Goal: Find specific page/section: Find specific page/section

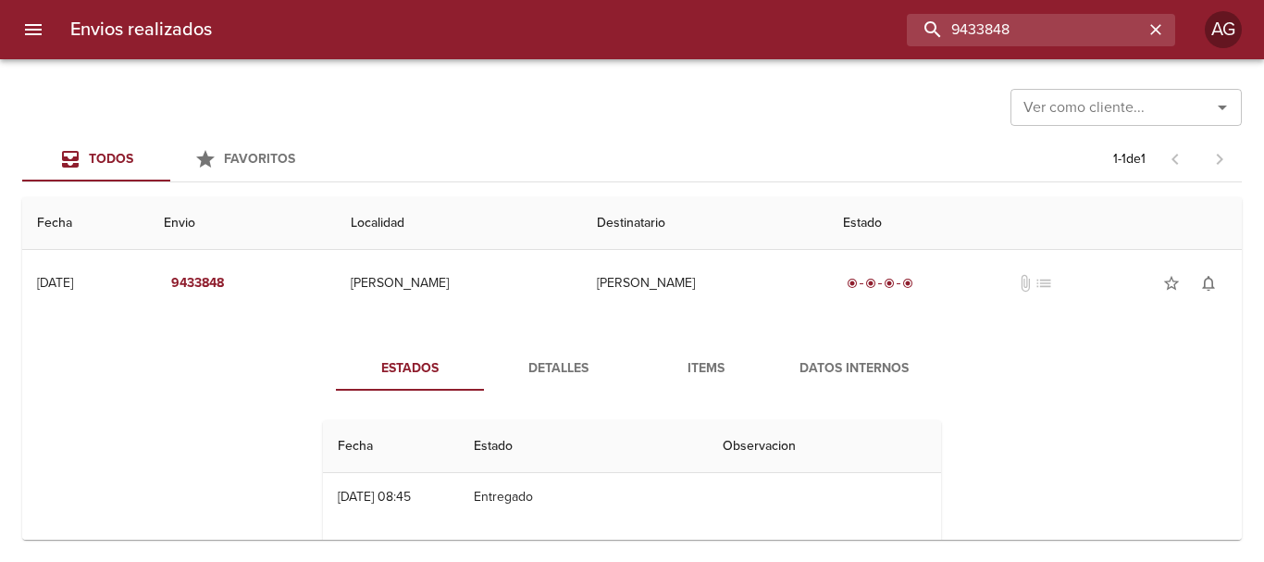
scroll to position [185, 0]
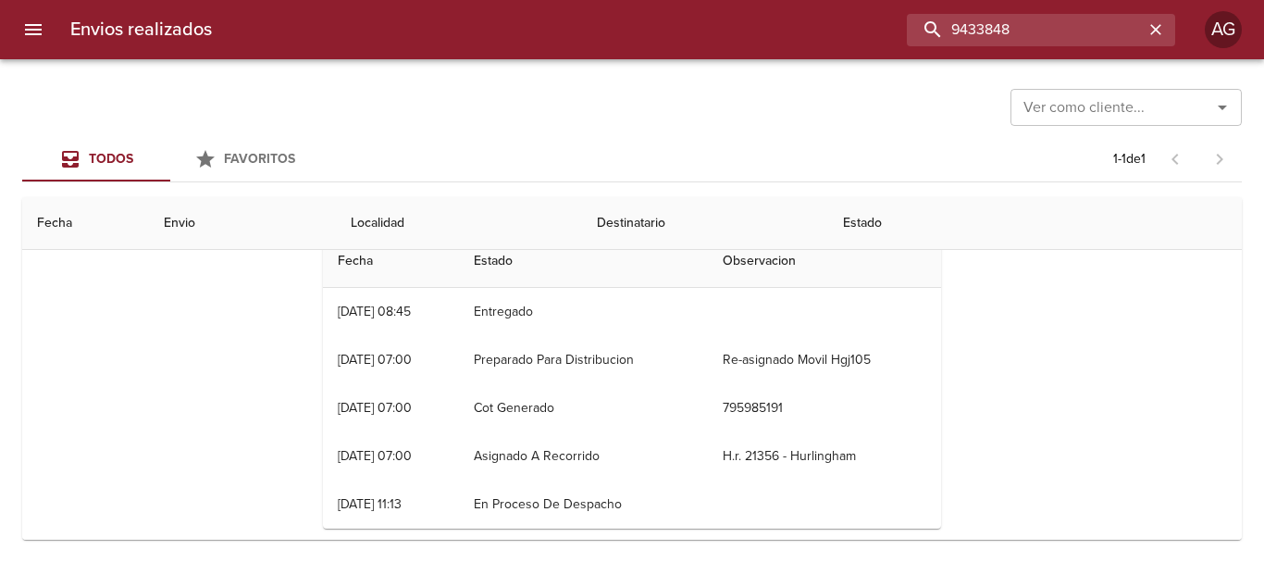
click at [1033, 44] on input "9433848" at bounding box center [1025, 30] width 237 height 32
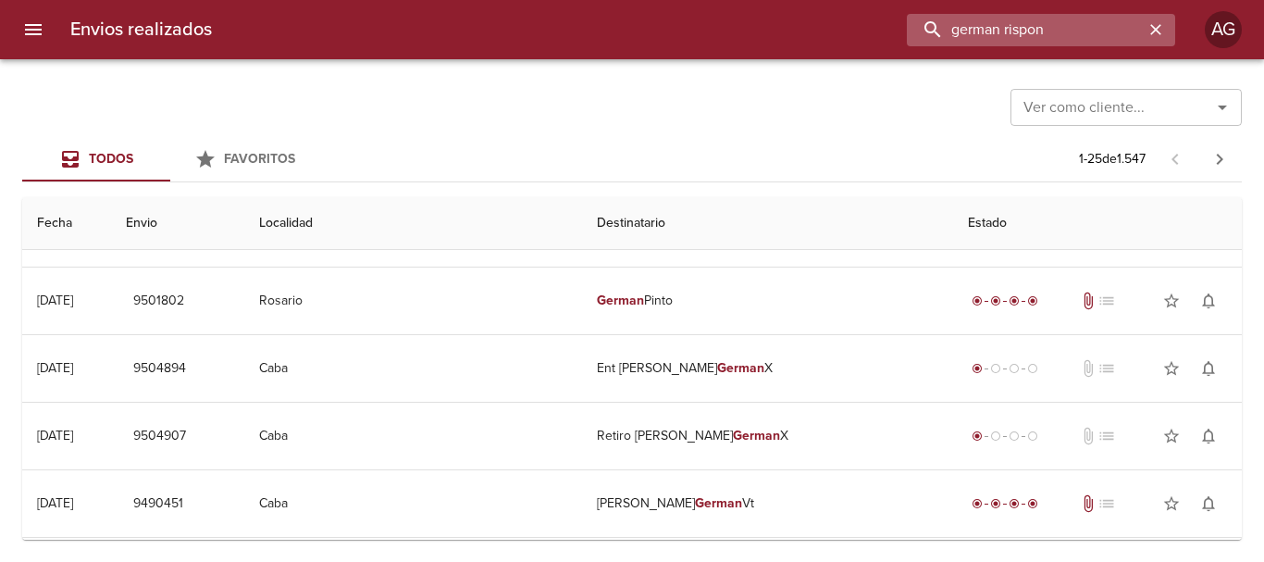
scroll to position [0, 0]
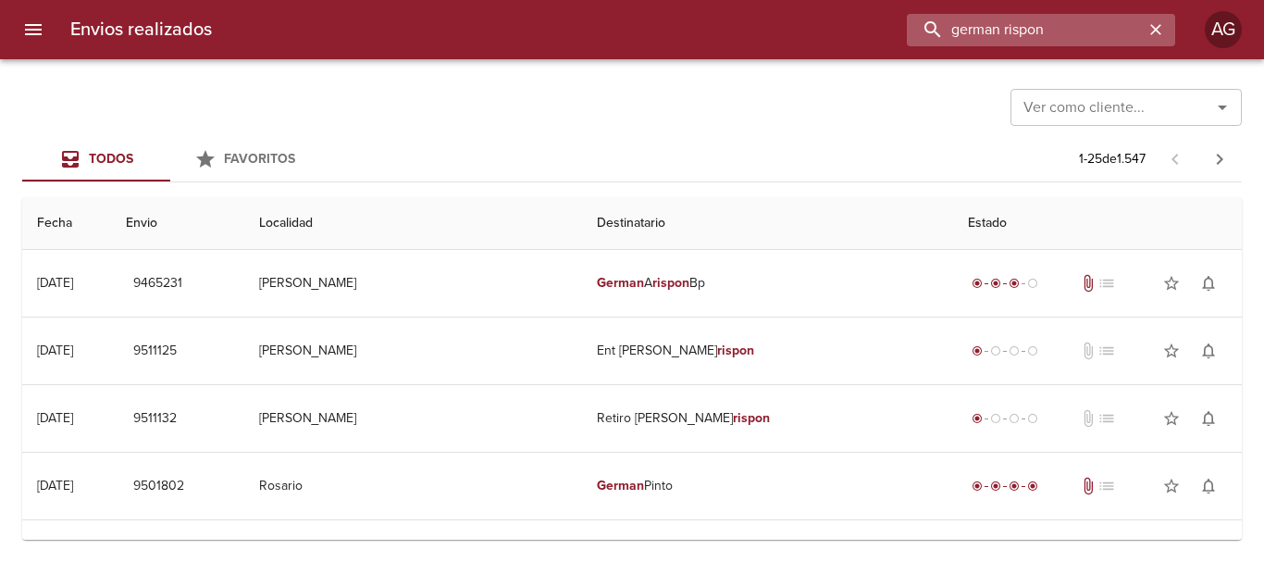
click at [1017, 37] on input "german rispon" at bounding box center [1025, 30] width 237 height 32
click at [1017, 37] on input "9465231" at bounding box center [1025, 30] width 237 height 32
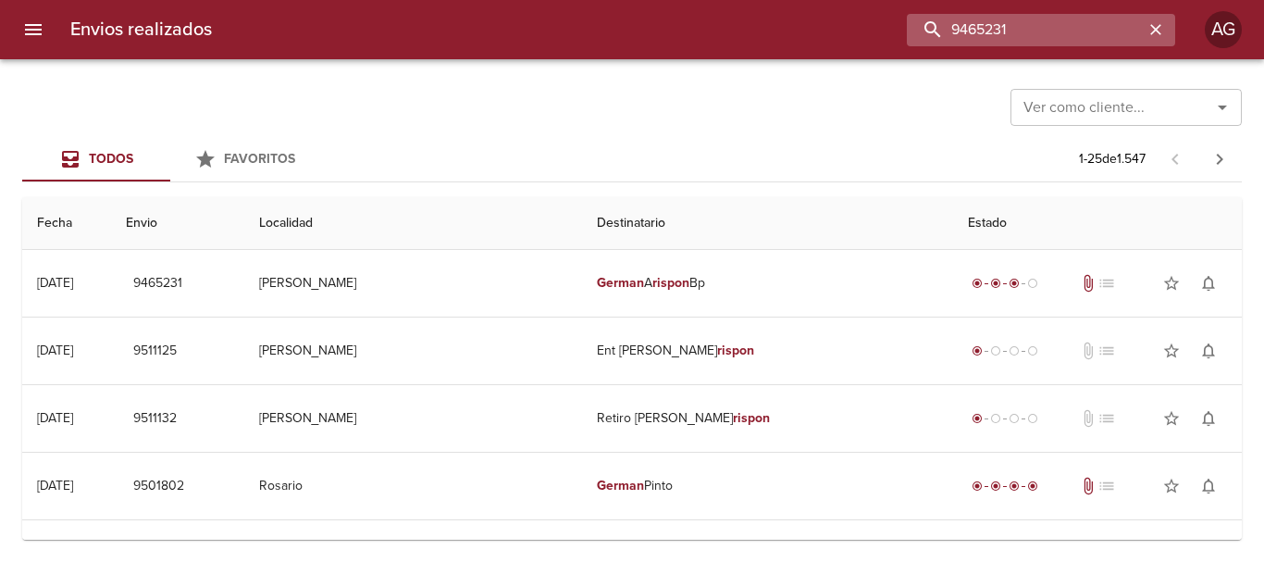
type input "9465231"
click at [1156, 24] on icon "button" at bounding box center [1156, 29] width 19 height 19
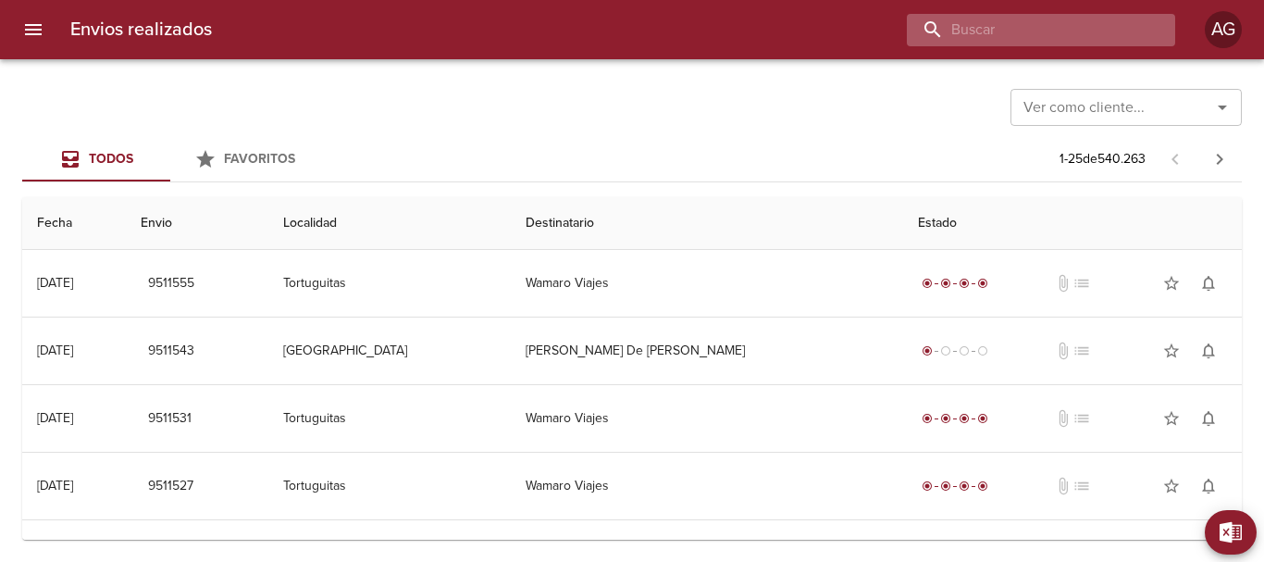
click at [1033, 41] on input "buscar" at bounding box center [1025, 30] width 237 height 32
paste input "Vw5869"
type input "Vw5869"
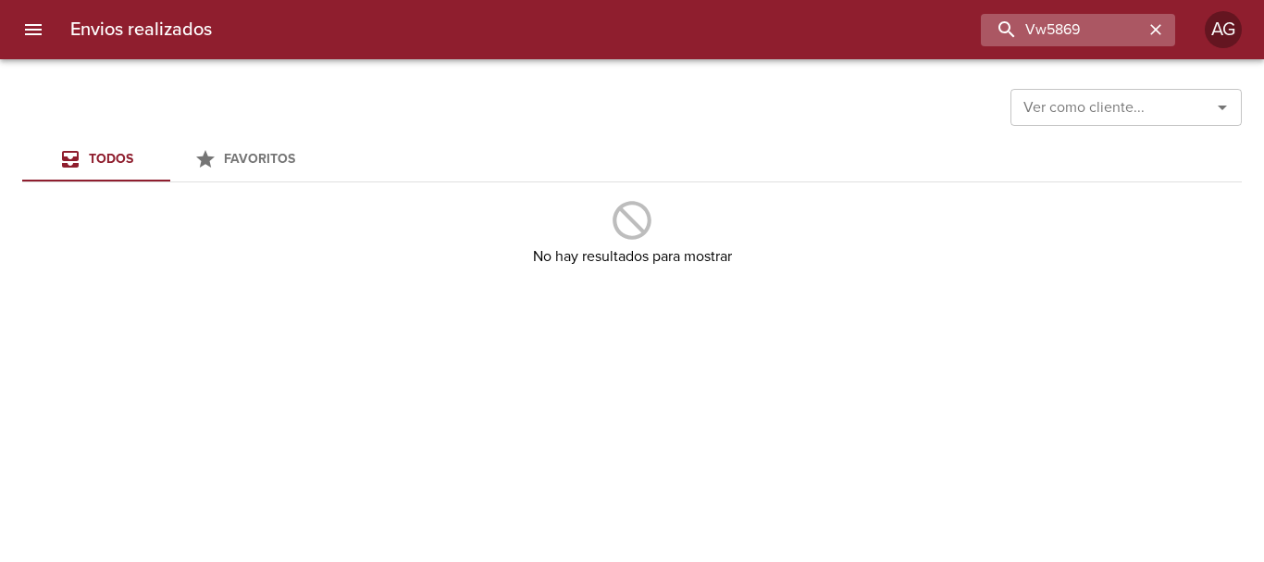
click at [1155, 37] on button "button" at bounding box center [1156, 30] width 24 height 24
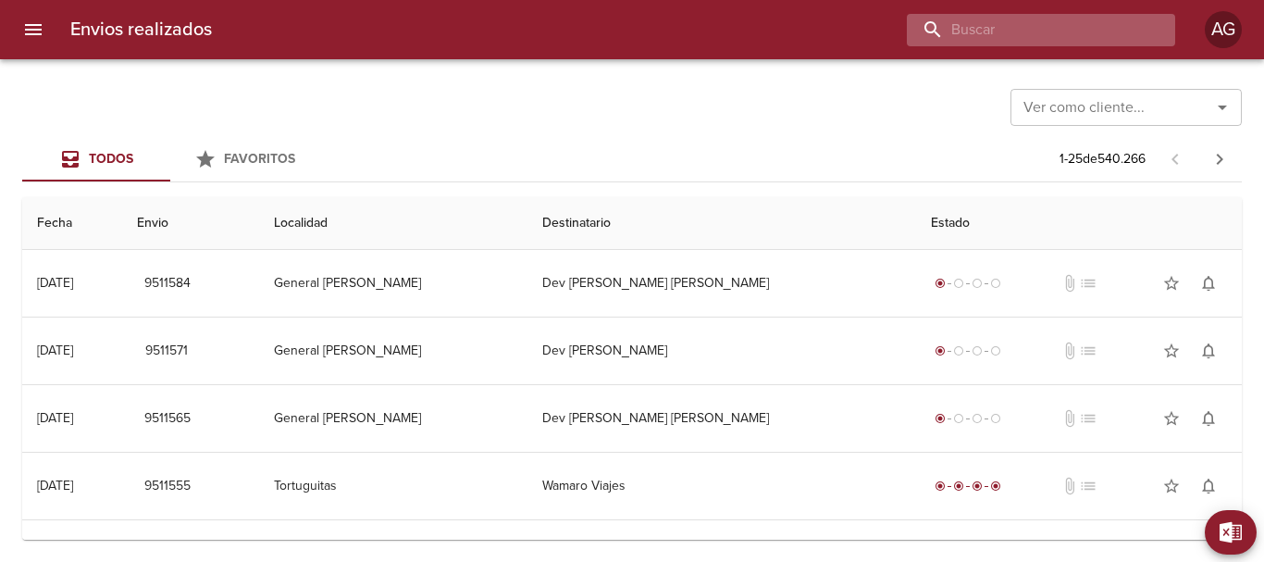
click at [1073, 24] on input "buscar" at bounding box center [1025, 30] width 237 height 32
paste input "84247"
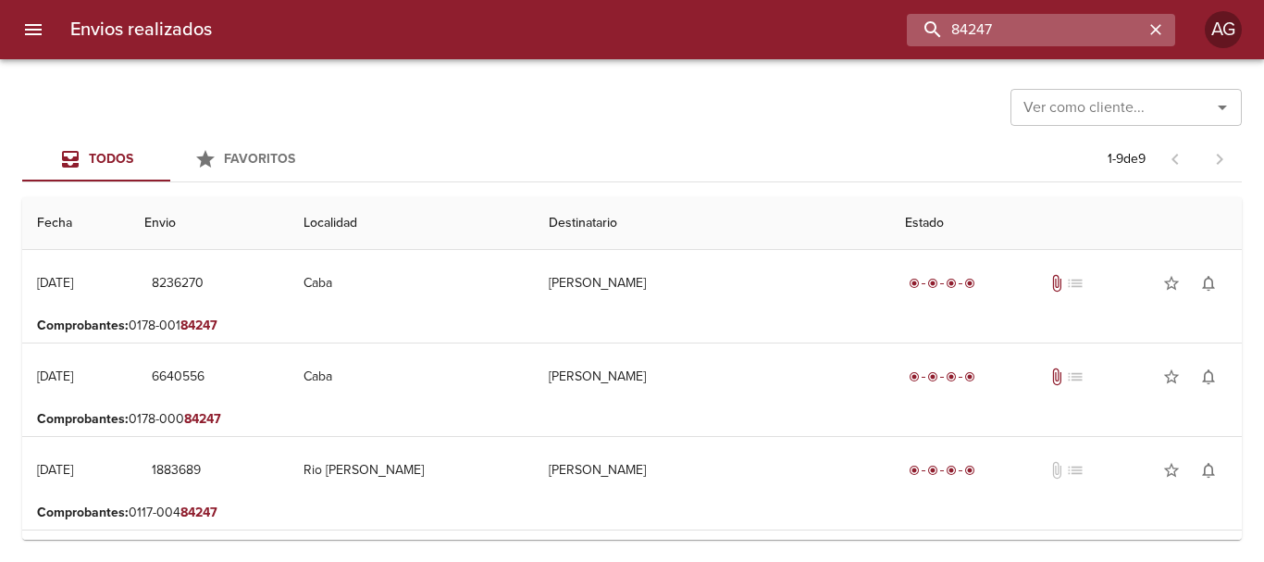
click at [1024, 23] on input "84247" at bounding box center [1025, 30] width 237 height 32
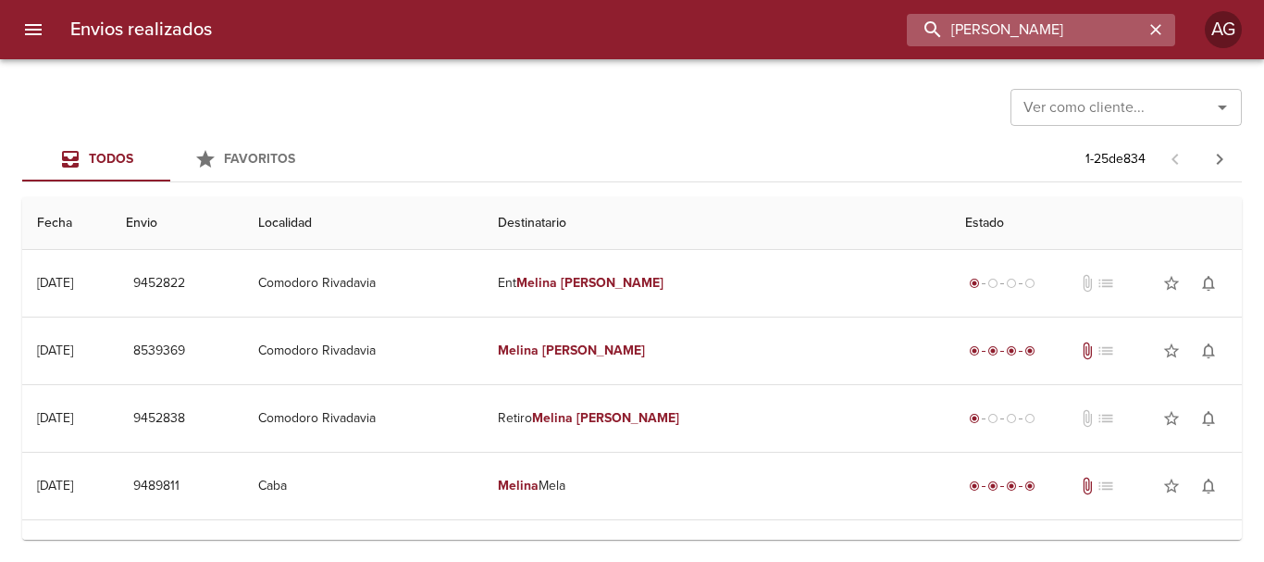
click at [1090, 26] on input "[PERSON_NAME]" at bounding box center [1025, 30] width 237 height 32
paste input "134.84247"
drag, startPoint x: 980, startPoint y: 33, endPoint x: 998, endPoint y: 42, distance: 19.5
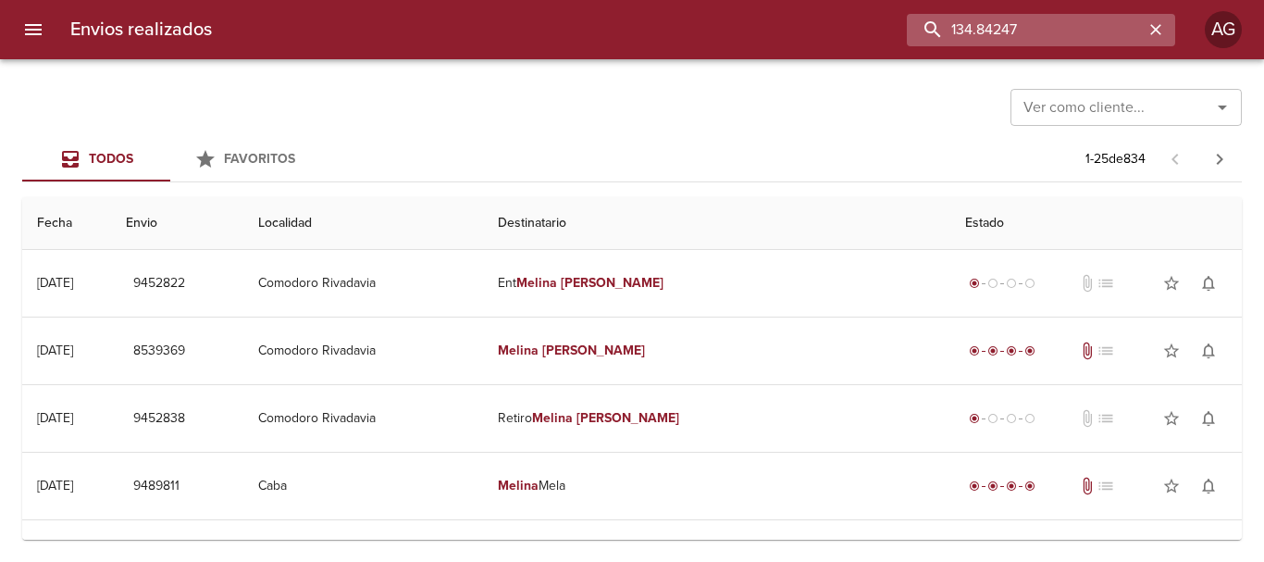
click at [983, 36] on input "134.84247" at bounding box center [1025, 30] width 237 height 32
click at [986, 25] on input "134.84247" at bounding box center [1025, 30] width 237 height 32
click at [982, 25] on input "134.84247" at bounding box center [1025, 30] width 237 height 32
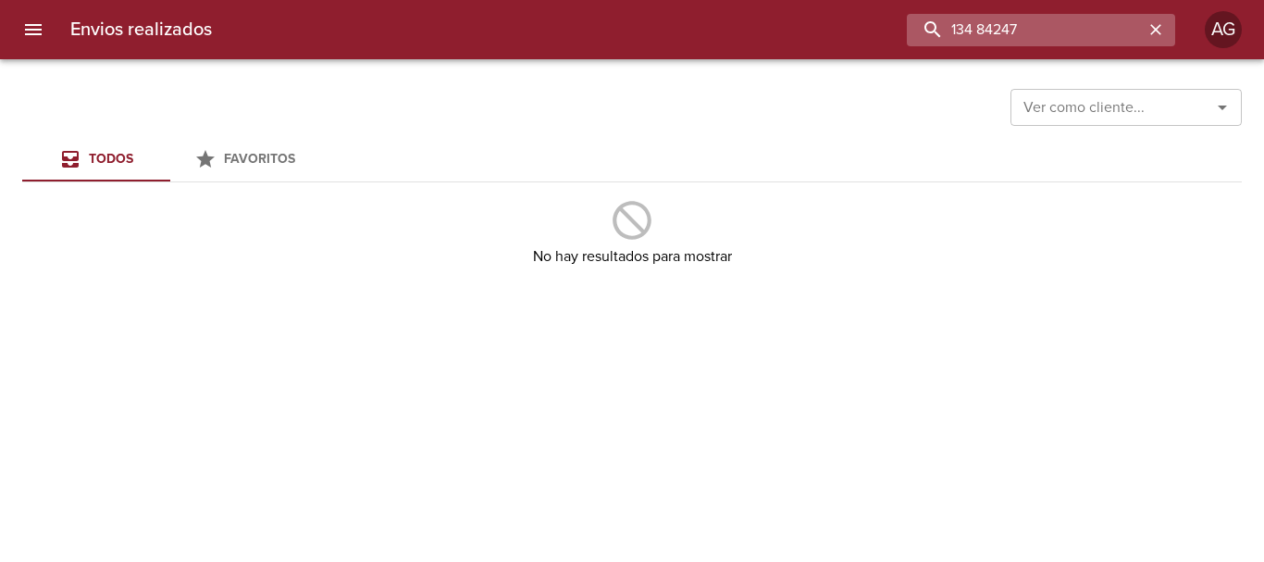
type input "134 84247"
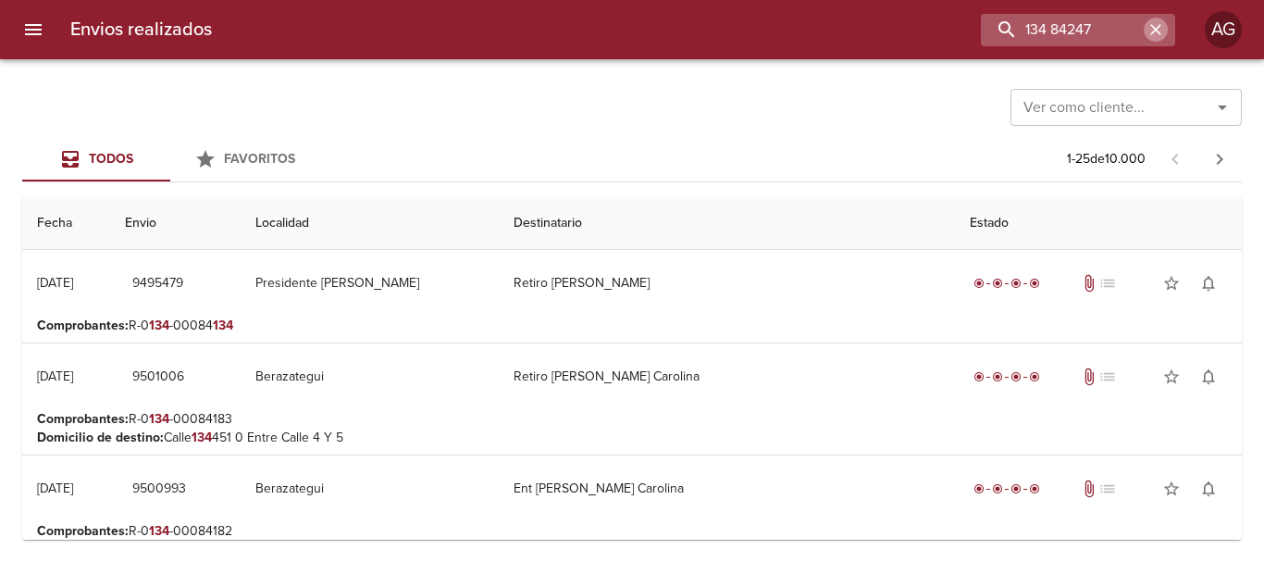
click at [1151, 31] on icon "button" at bounding box center [1156, 29] width 19 height 19
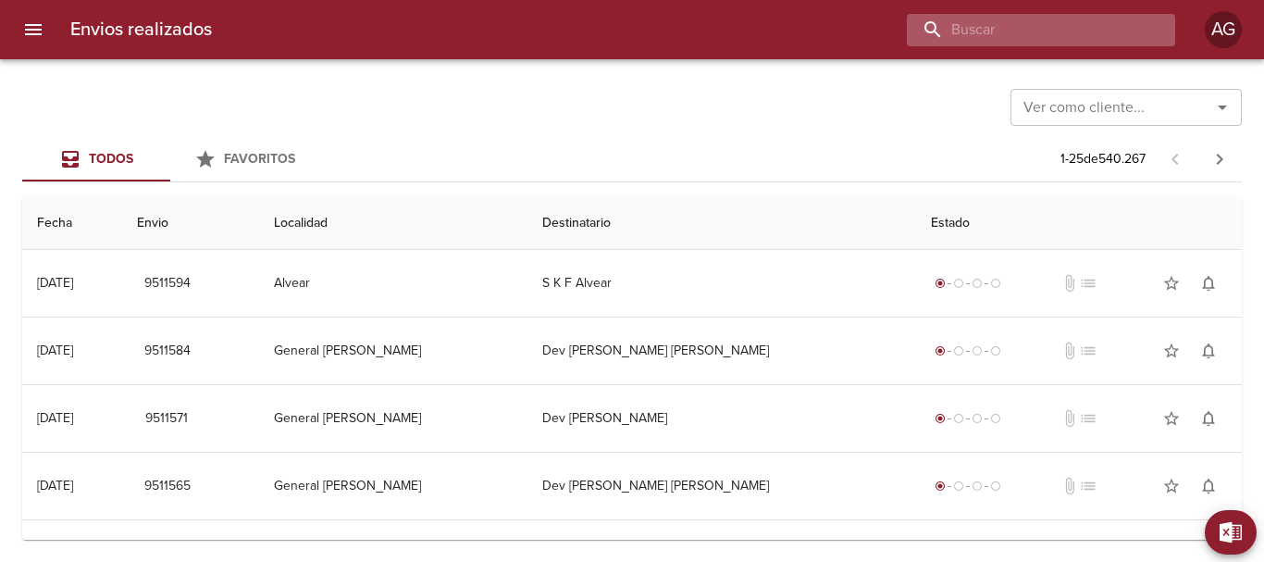
click at [1058, 35] on input "buscar" at bounding box center [1025, 30] width 237 height 32
paste input "00083571"
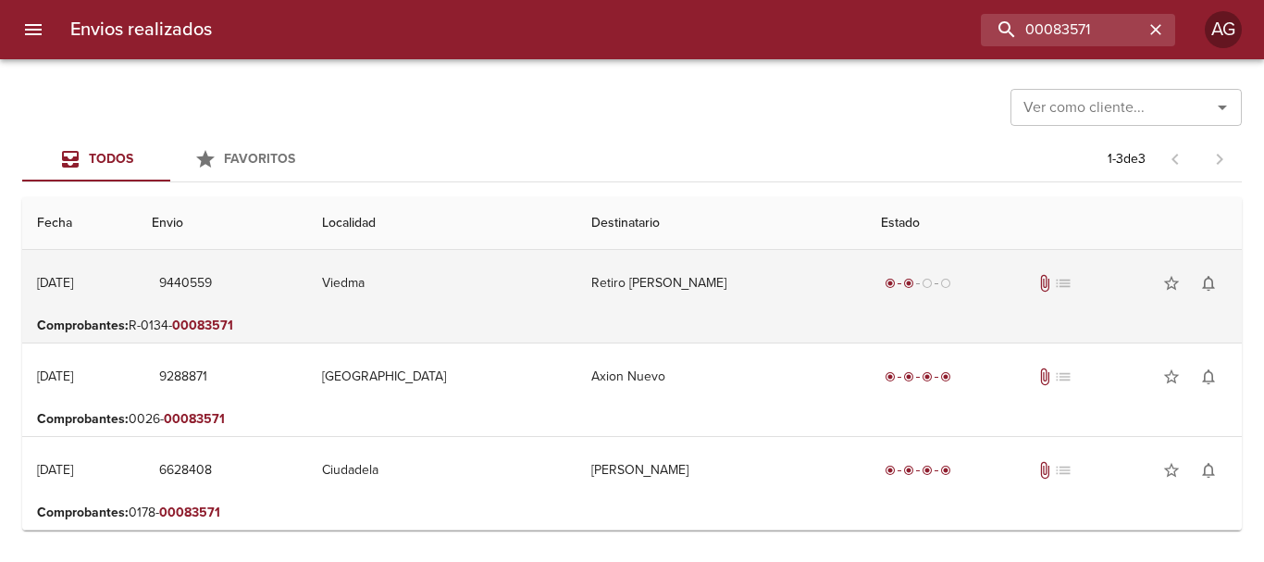
click at [654, 302] on td "Retiro [PERSON_NAME]" at bounding box center [722, 283] width 290 height 67
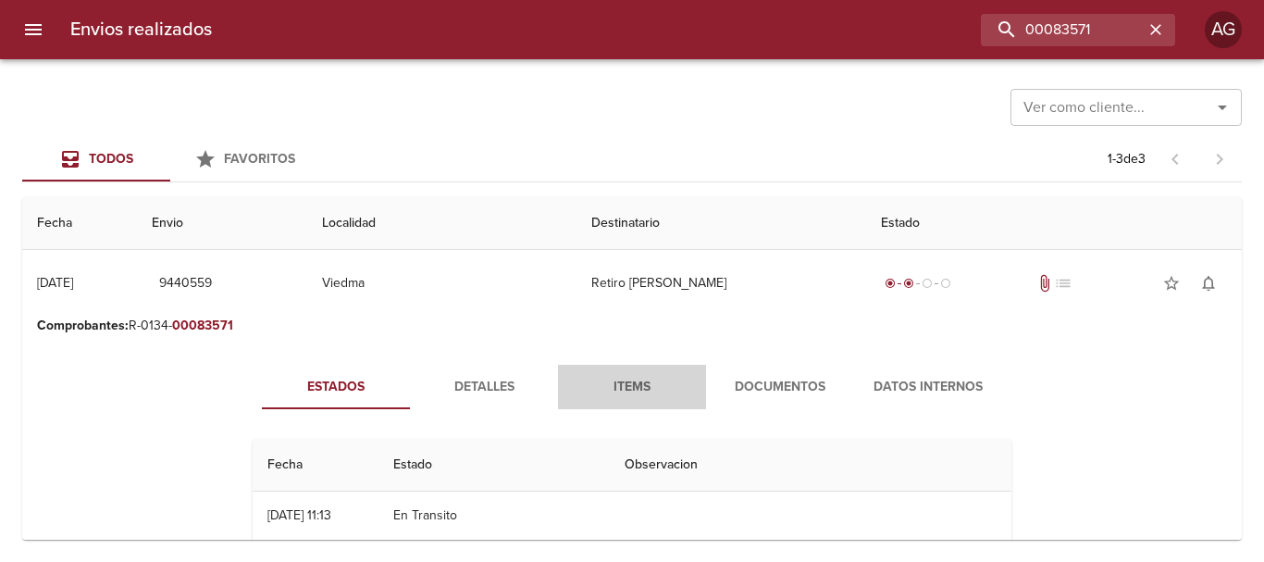
click at [607, 385] on span "Items" at bounding box center [632, 387] width 126 height 23
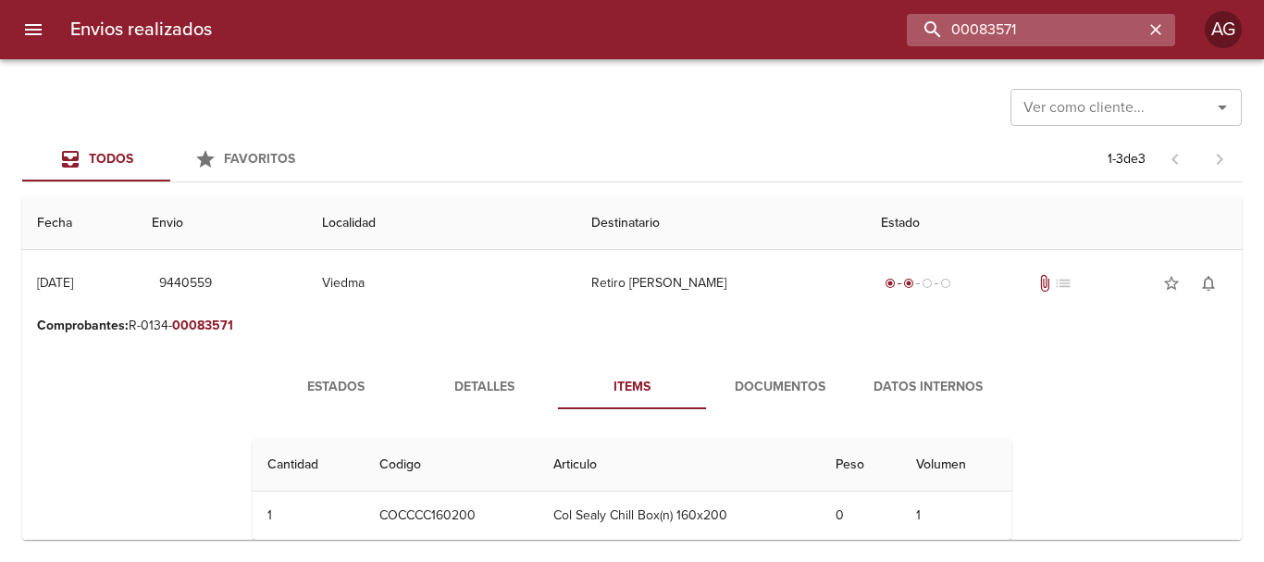
click at [1060, 38] on input "00083571" at bounding box center [1025, 30] width 237 height 32
click at [1060, 38] on input "9440559" at bounding box center [1025, 30] width 237 height 32
click at [1014, 25] on input "9440559" at bounding box center [1025, 30] width 237 height 32
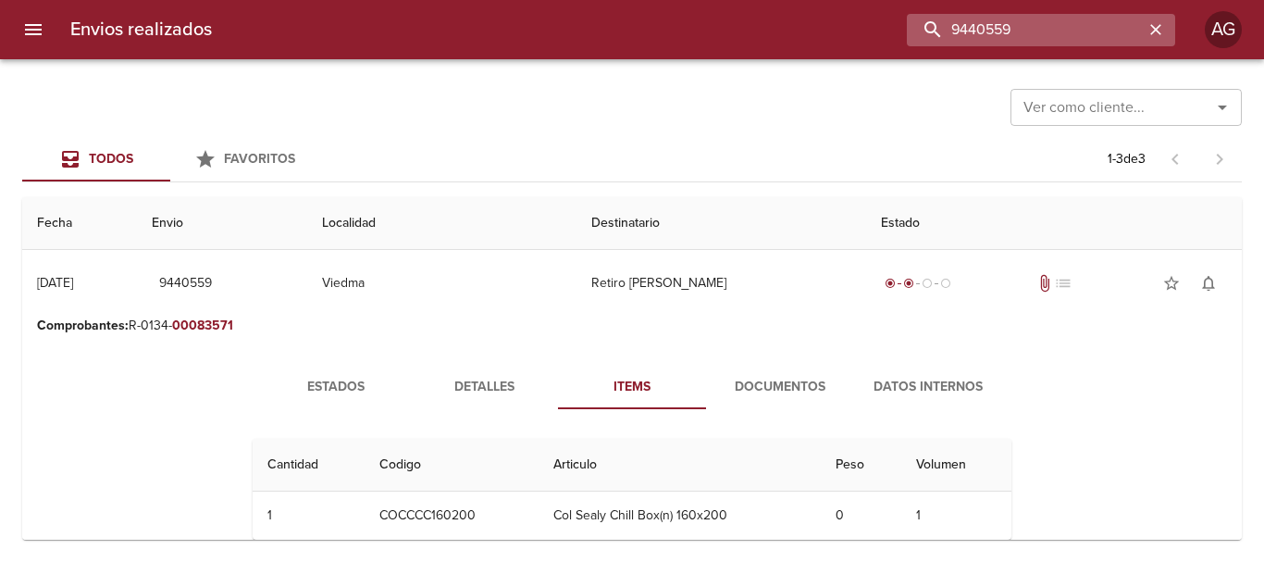
click at [1014, 25] on input "9440559" at bounding box center [1025, 30] width 237 height 32
paste input "[PERSON_NAME]"
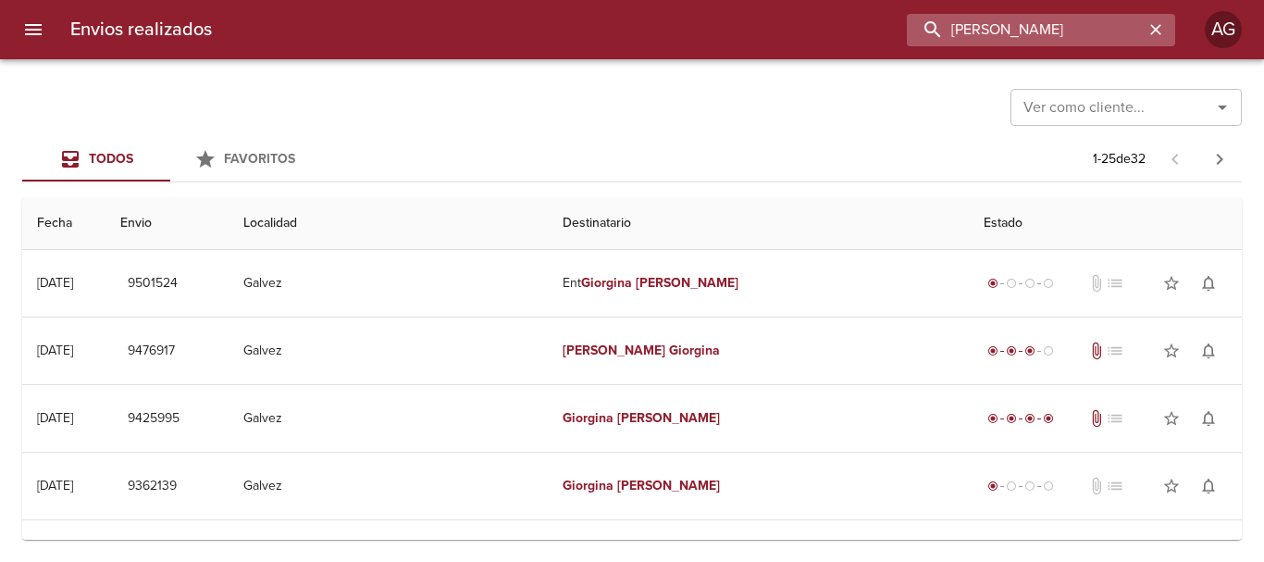
click at [1016, 43] on input "[PERSON_NAME]" at bounding box center [1025, 30] width 237 height 32
click at [1004, 28] on input "9501524" at bounding box center [1025, 30] width 237 height 32
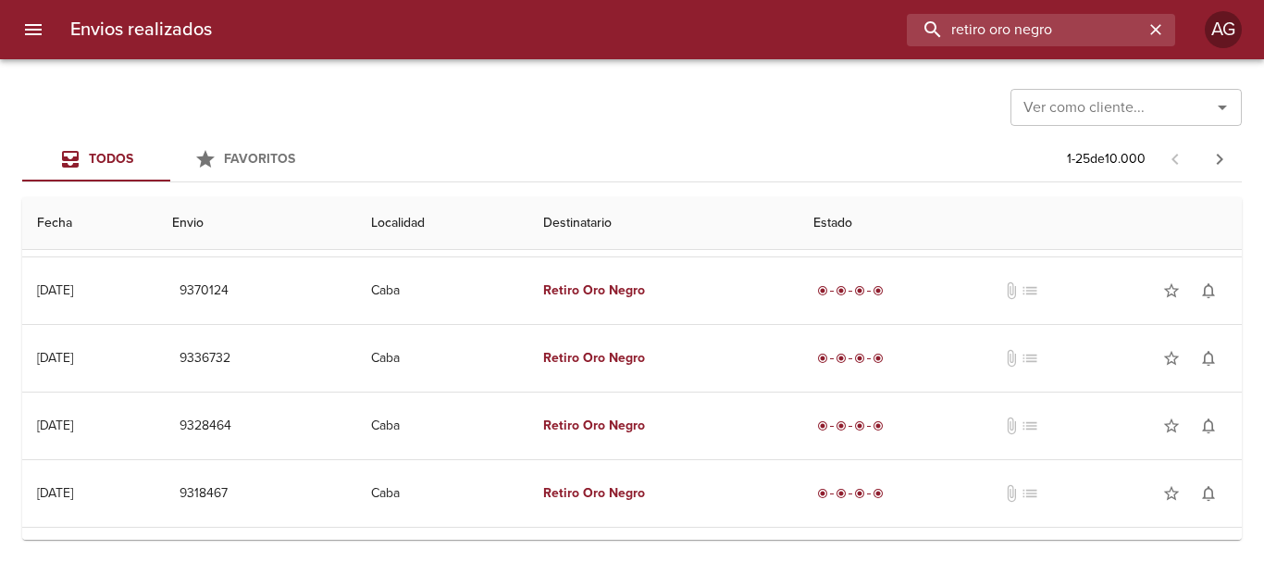
scroll to position [370, 0]
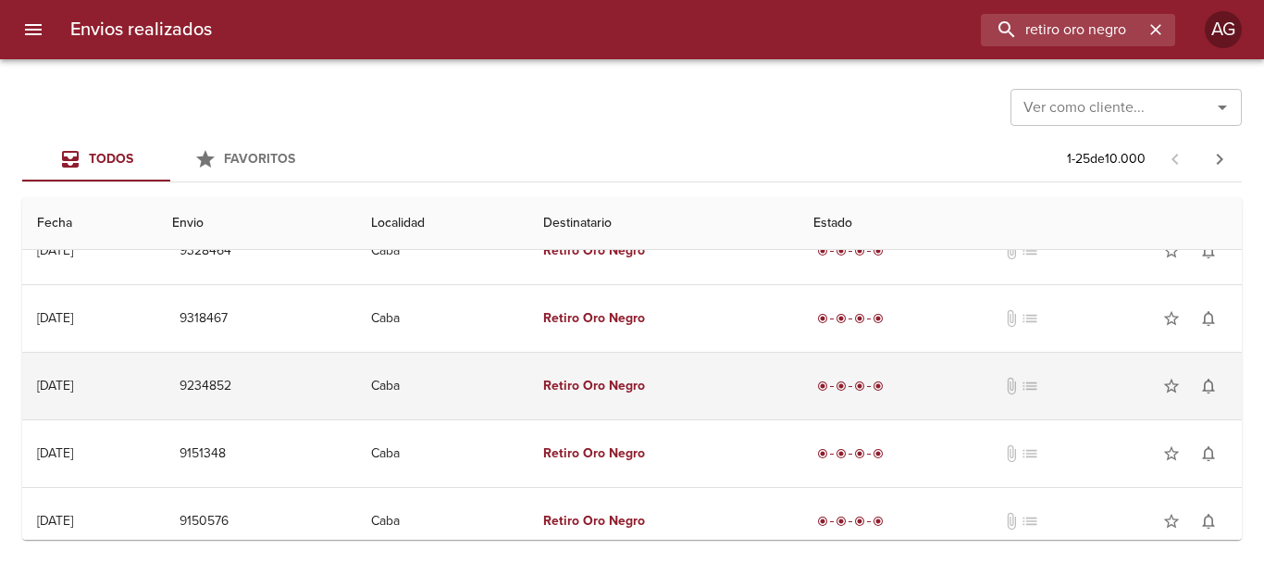
click at [529, 388] on td "Caba" at bounding box center [442, 386] width 172 height 67
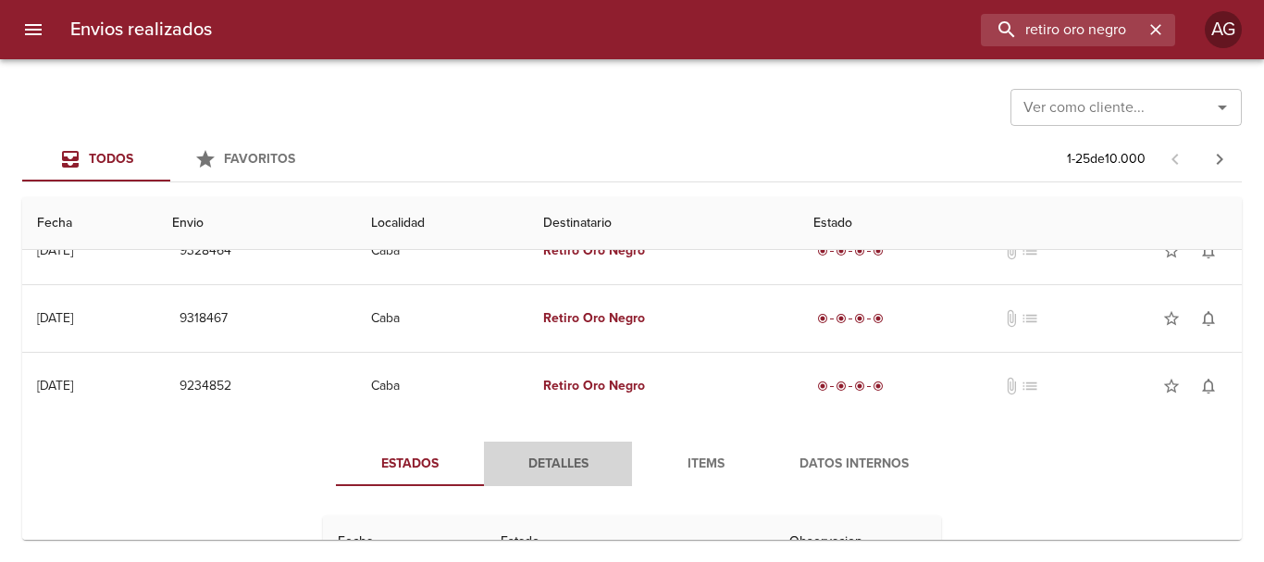
click at [594, 460] on span "Detalles" at bounding box center [558, 464] width 126 height 23
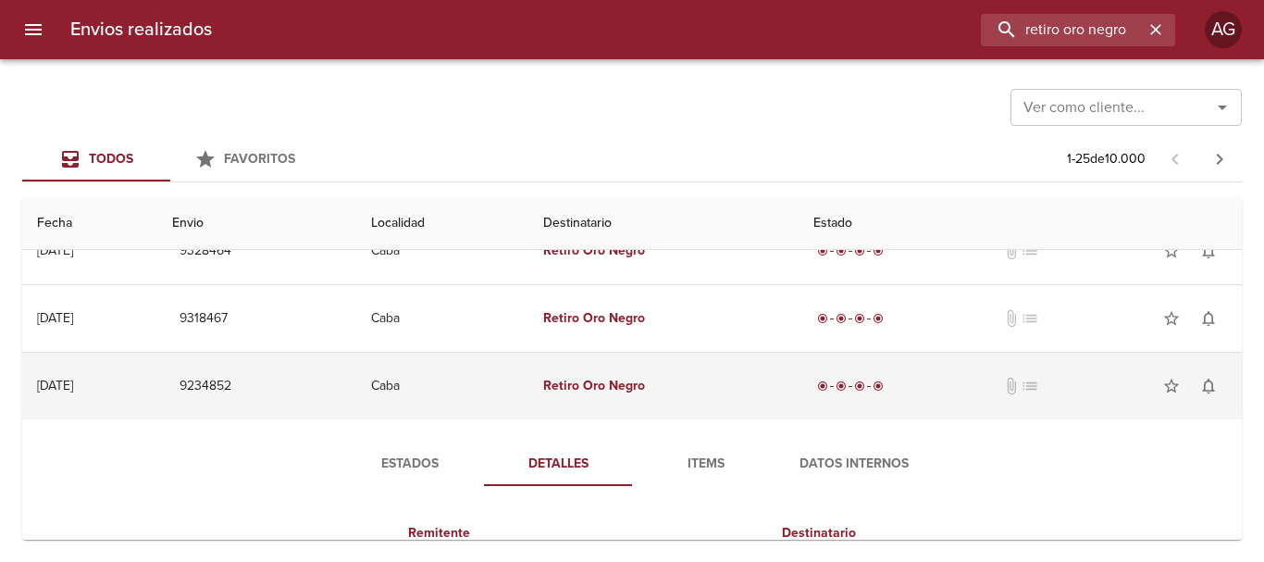
click at [605, 384] on em "Oro" at bounding box center [594, 386] width 22 height 16
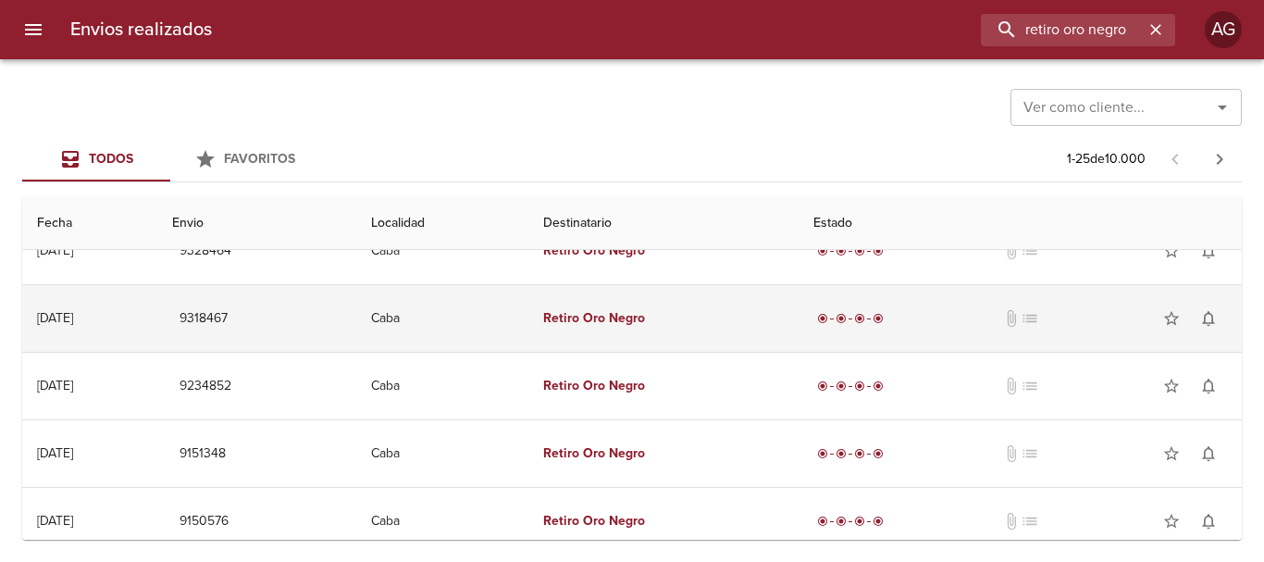
click at [529, 331] on td "Caba" at bounding box center [442, 318] width 172 height 67
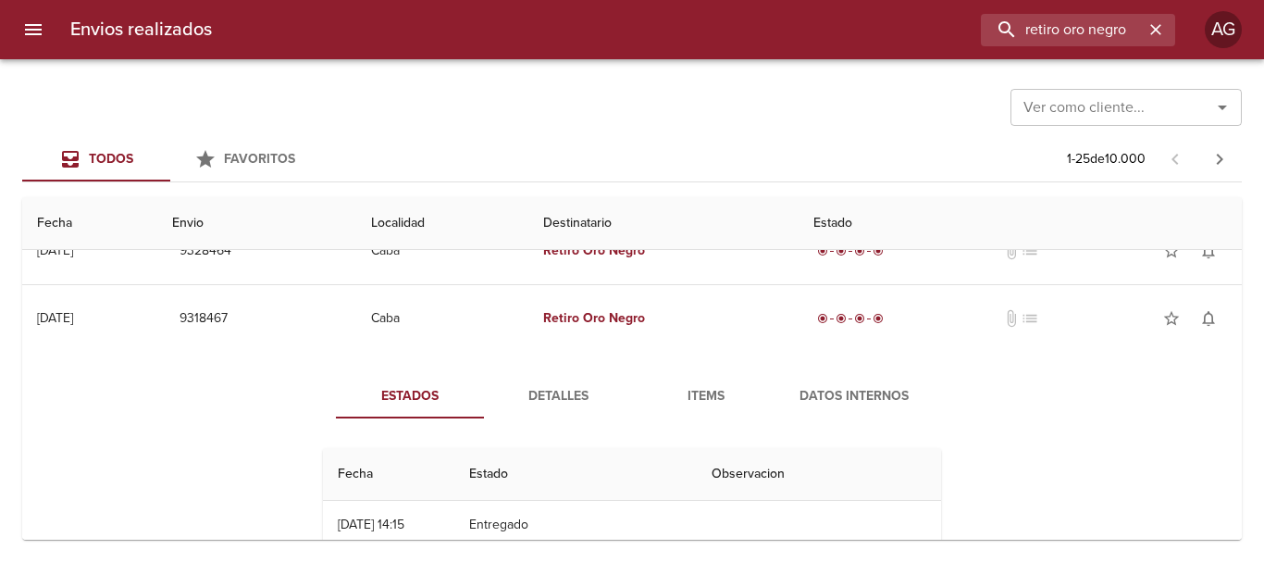
click at [543, 400] on span "Detalles" at bounding box center [558, 396] width 126 height 23
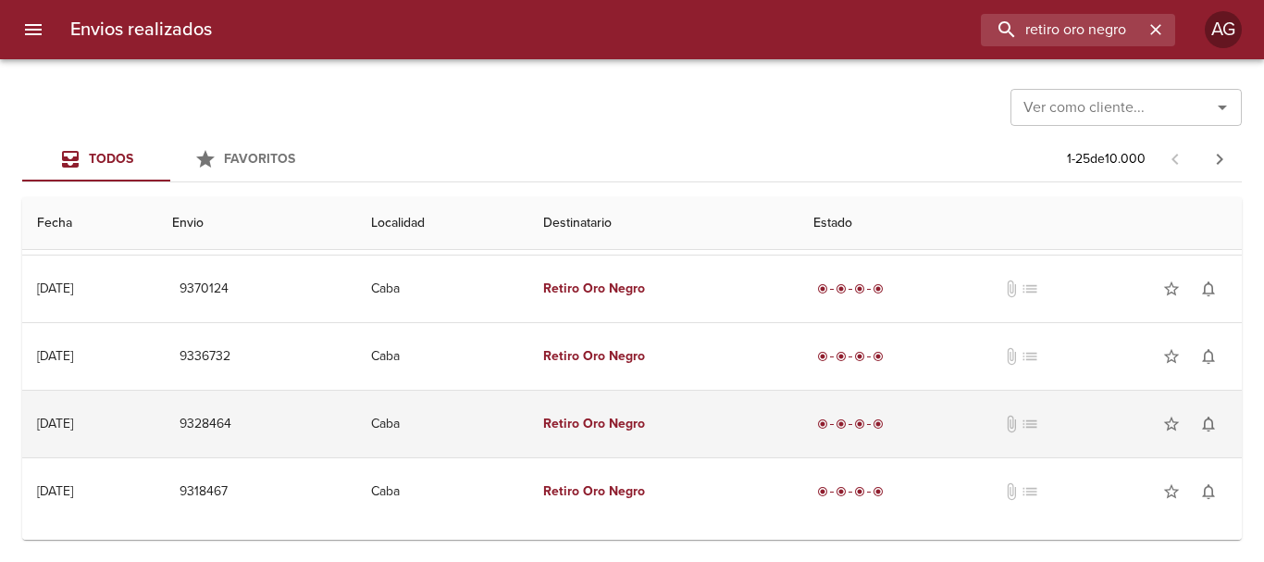
scroll to position [185, 0]
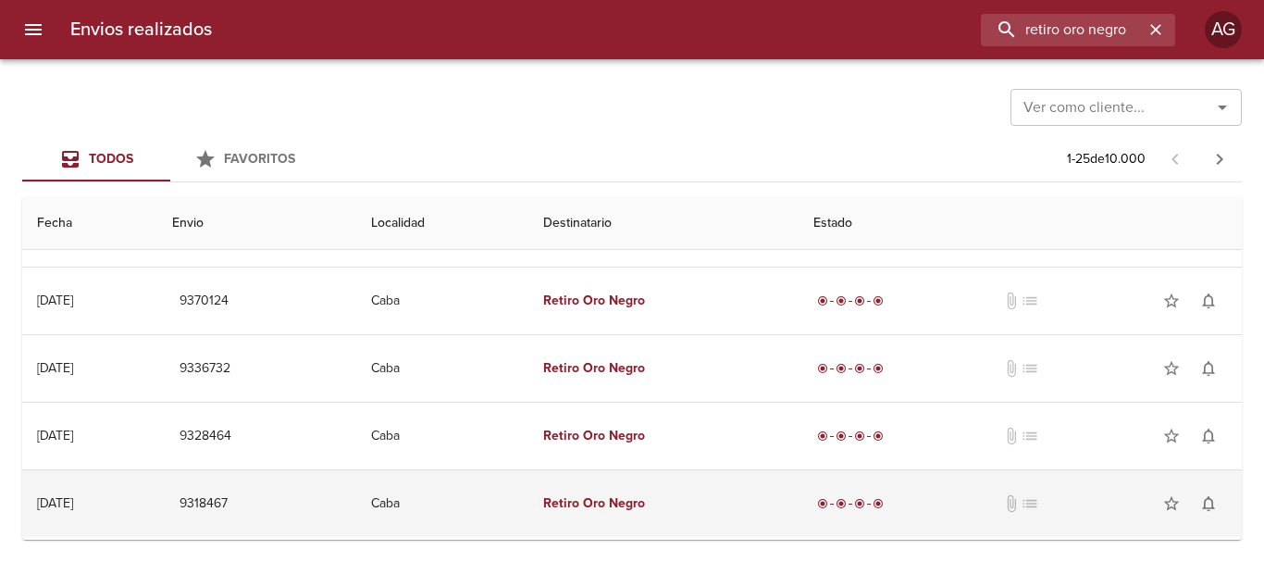
click at [605, 505] on em "Oro" at bounding box center [594, 503] width 22 height 16
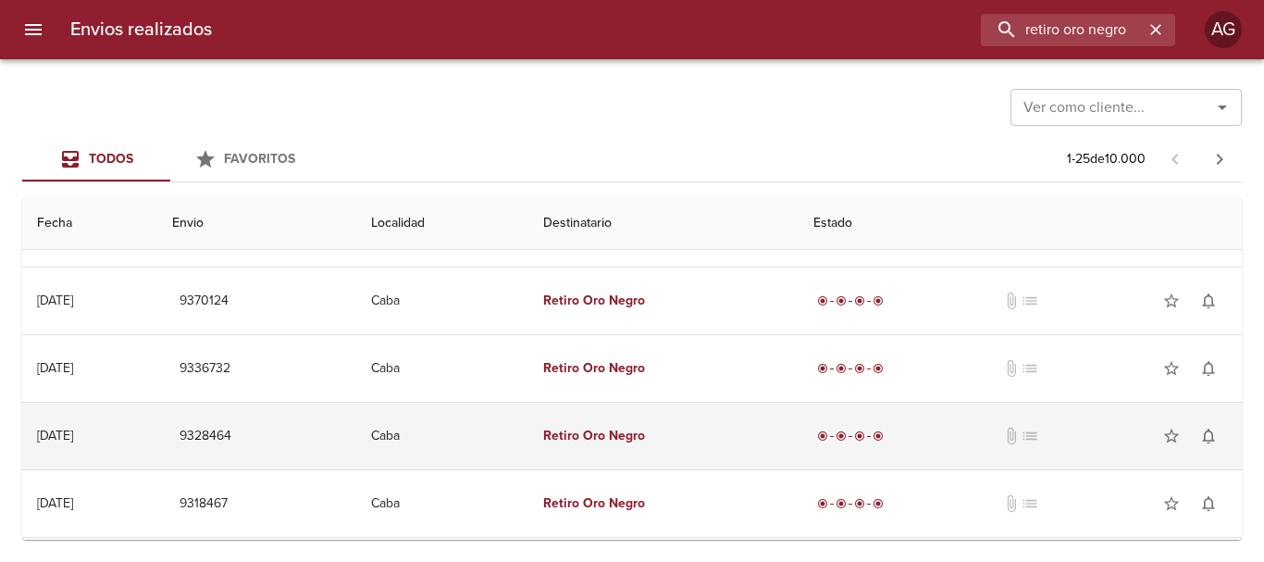
click at [617, 448] on td "Retiro Oro Negro" at bounding box center [664, 436] width 271 height 67
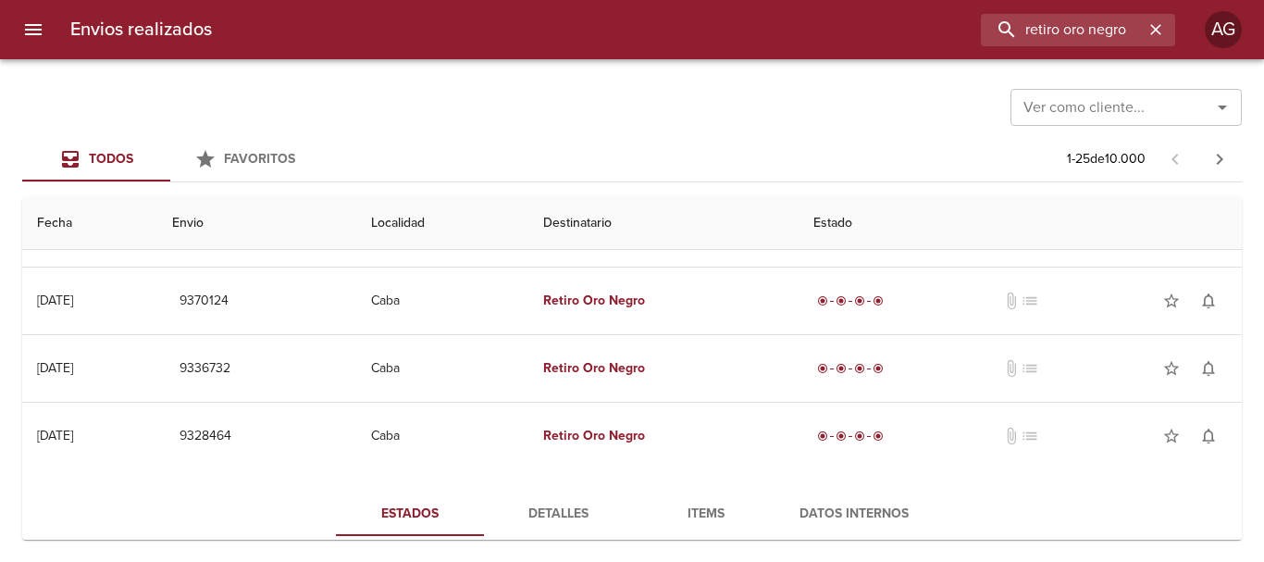
click at [554, 517] on span "Detalles" at bounding box center [558, 514] width 126 height 23
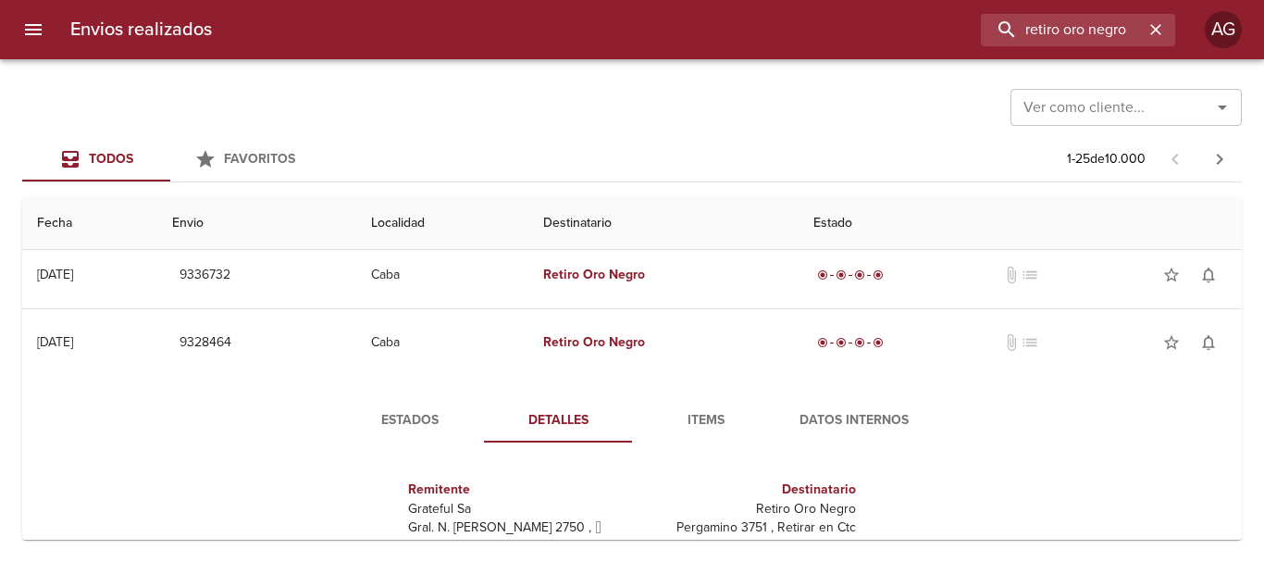
scroll to position [278, 0]
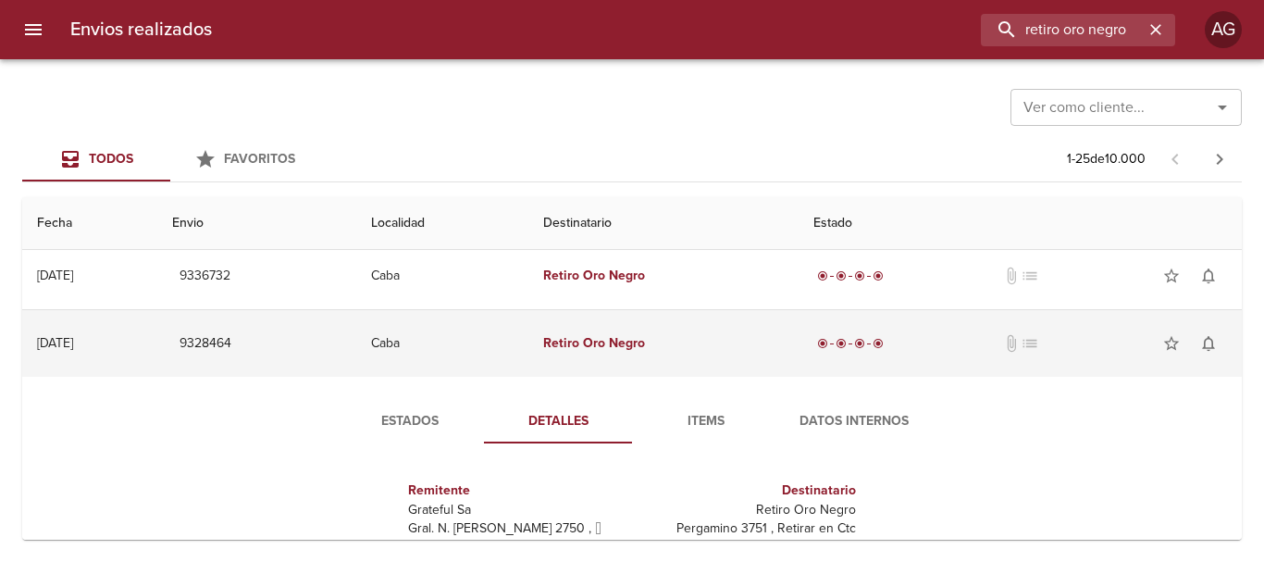
click at [572, 360] on td "Retiro Oro Negro" at bounding box center [664, 343] width 271 height 67
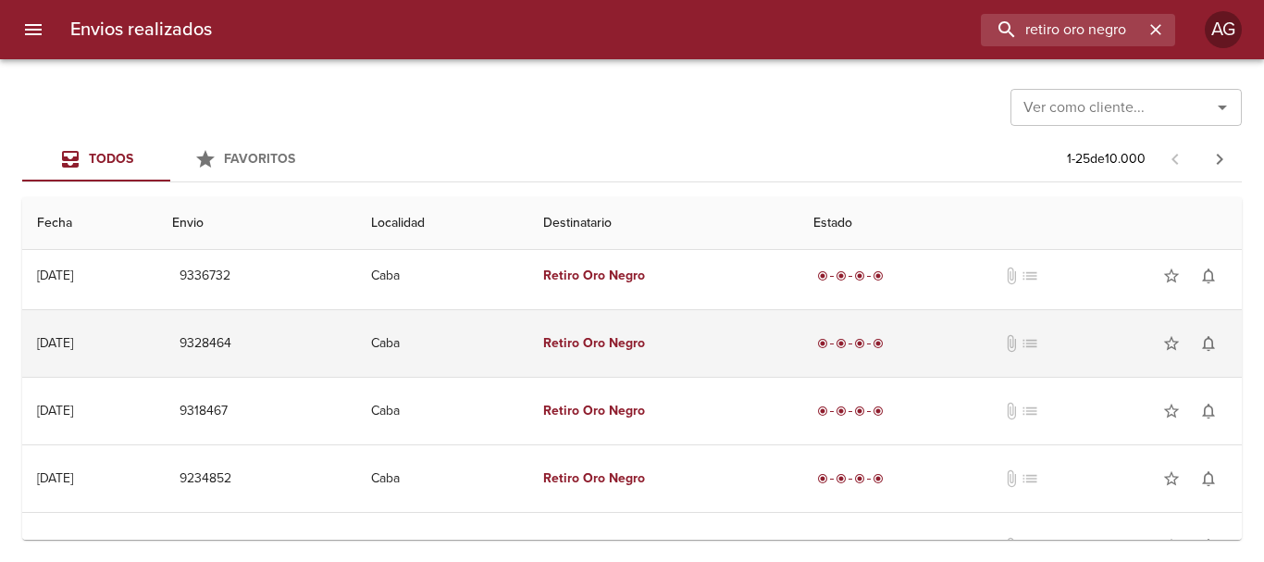
scroll to position [185, 0]
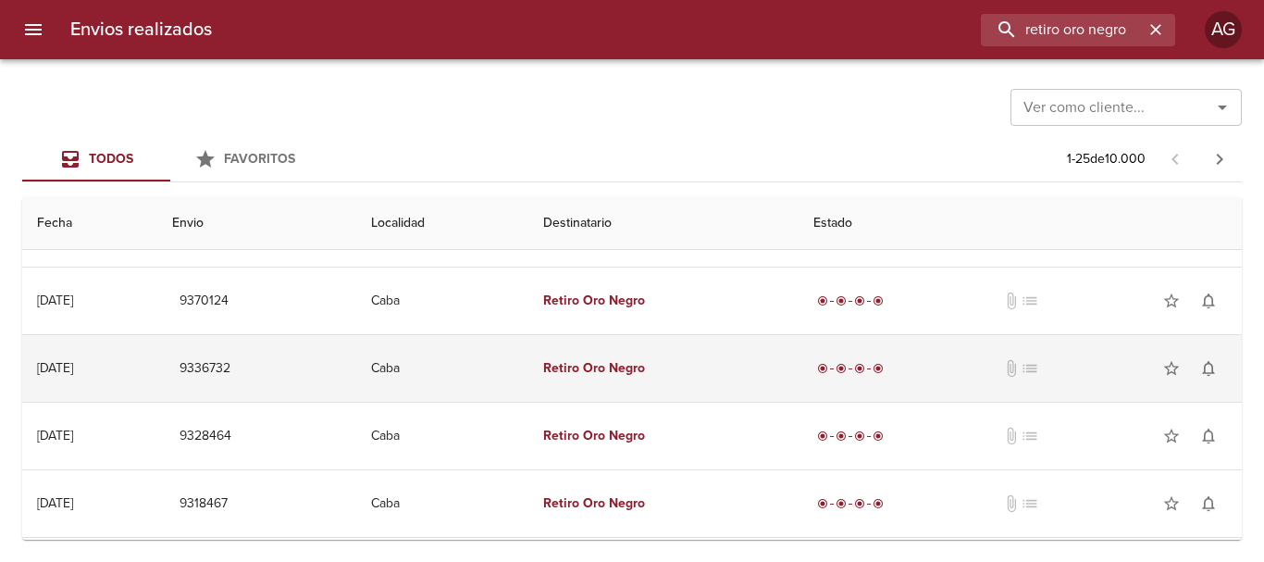
click at [524, 380] on td "Caba" at bounding box center [442, 368] width 172 height 67
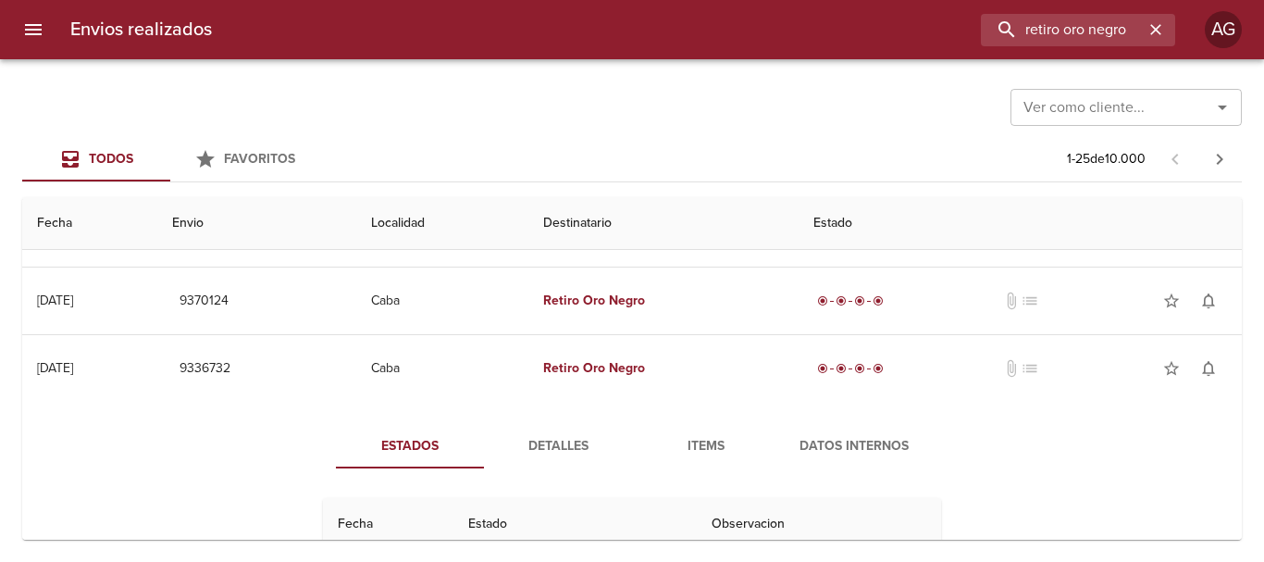
click at [570, 436] on span "Detalles" at bounding box center [558, 446] width 126 height 23
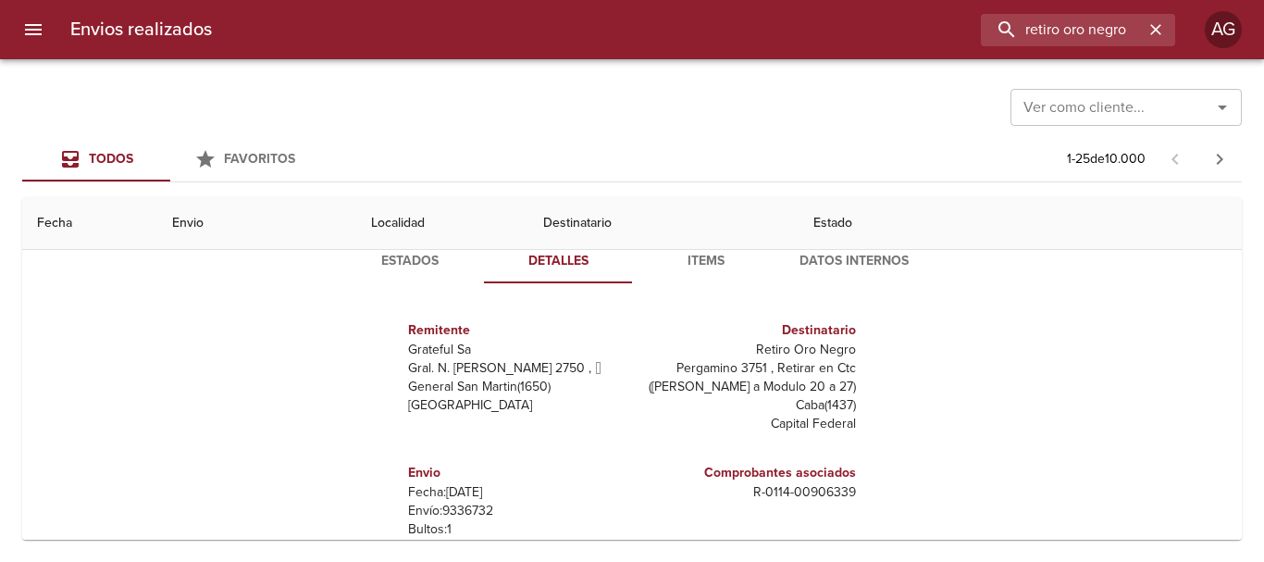
scroll to position [278, 0]
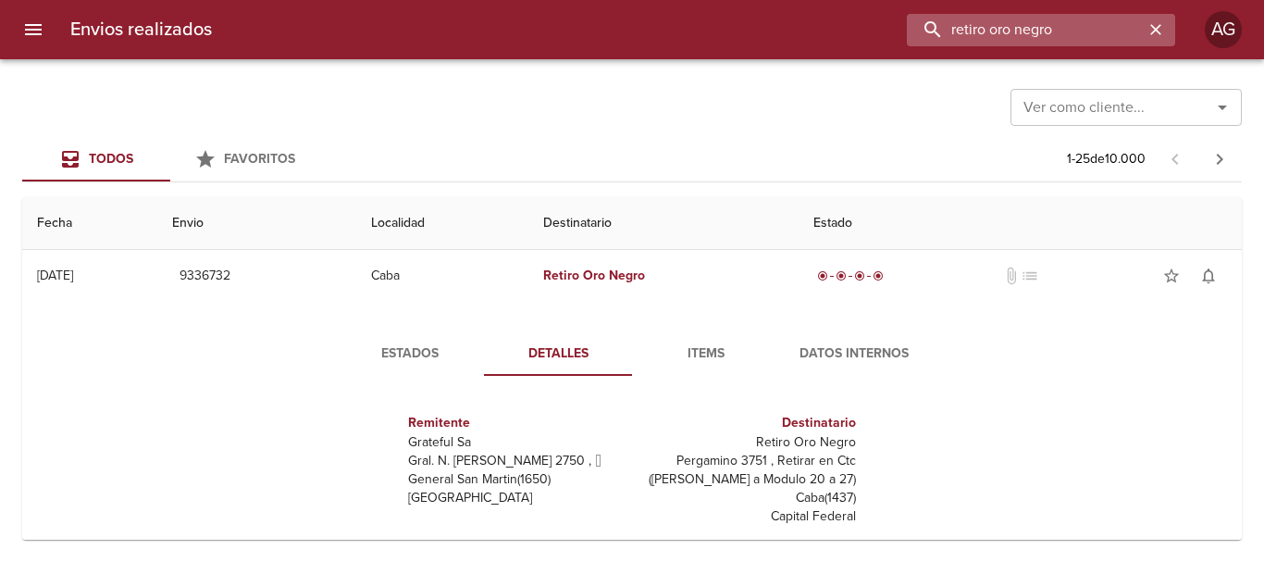
click at [1052, 39] on input "retiro oro negro" at bounding box center [1025, 30] width 237 height 32
click at [1052, 39] on input "9336732" at bounding box center [1025, 30] width 237 height 32
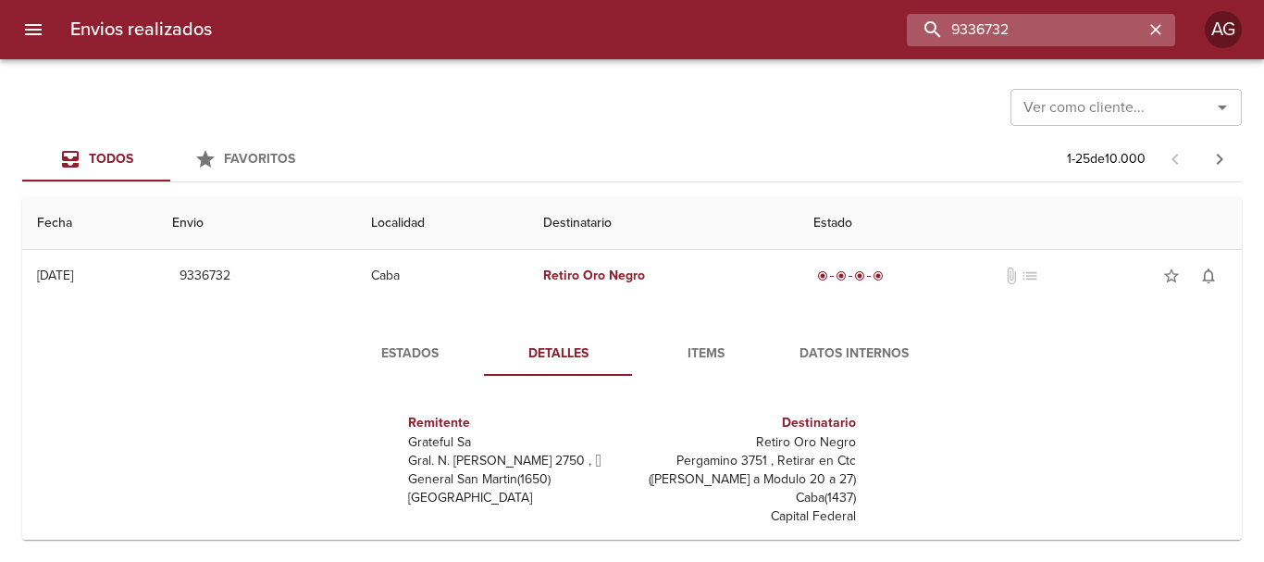
paste input "[PERSON_NAME]"
type input "[PERSON_NAME]"
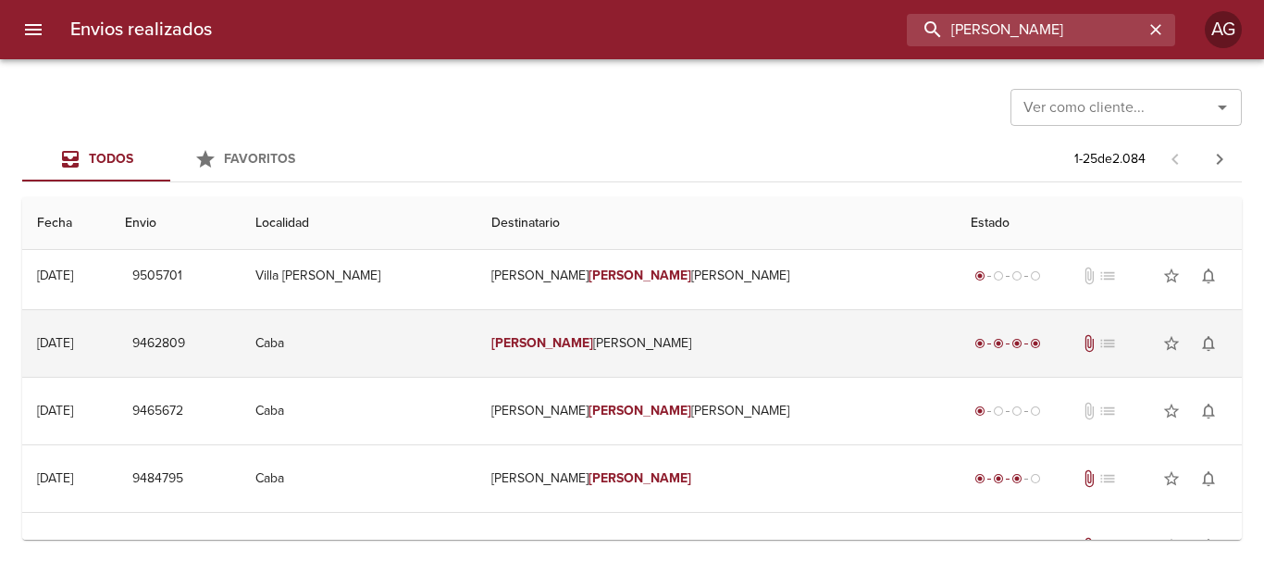
scroll to position [0, 0]
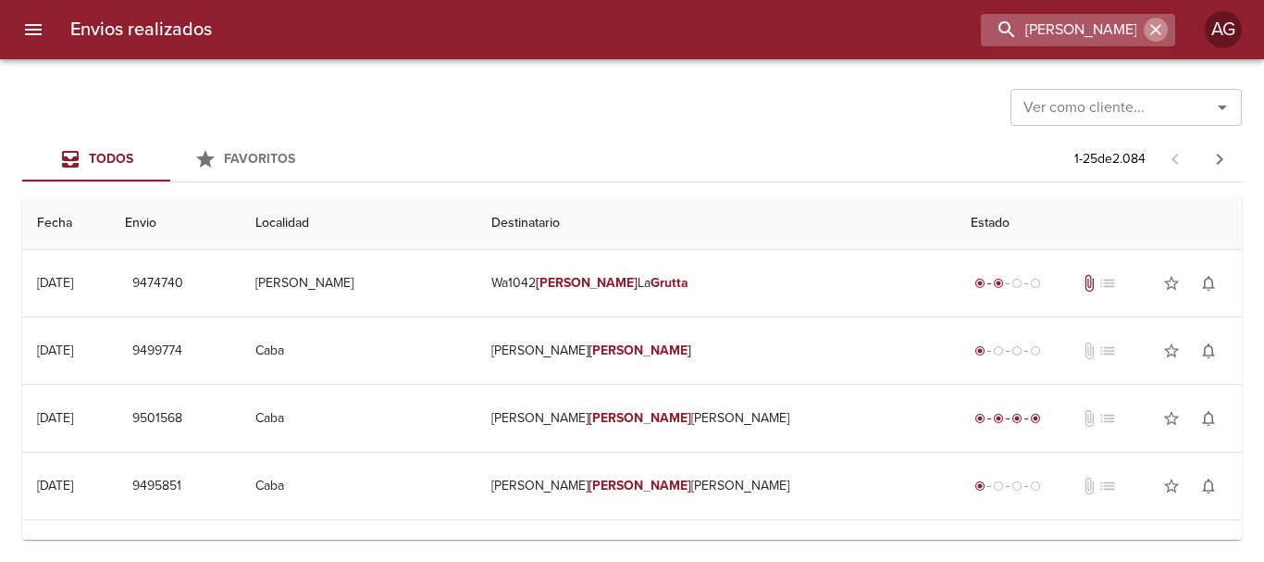
click at [1156, 27] on icon "button" at bounding box center [1156, 29] width 19 height 19
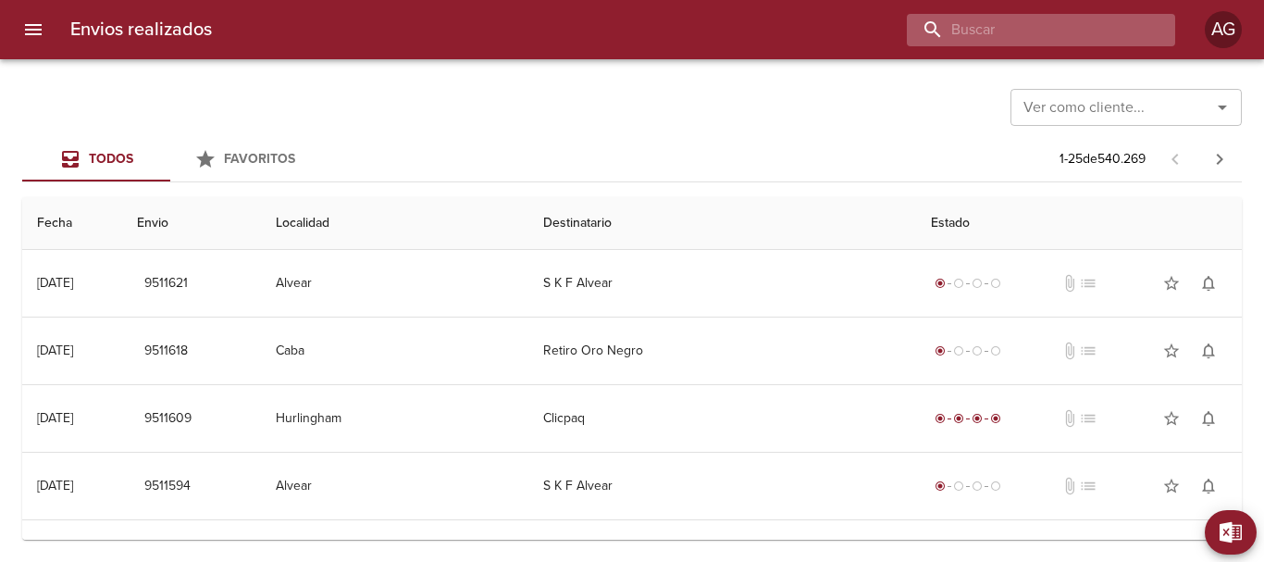
click at [1032, 39] on input "buscar" at bounding box center [1025, 30] width 237 height 32
paste input "[PERSON_NAME]"
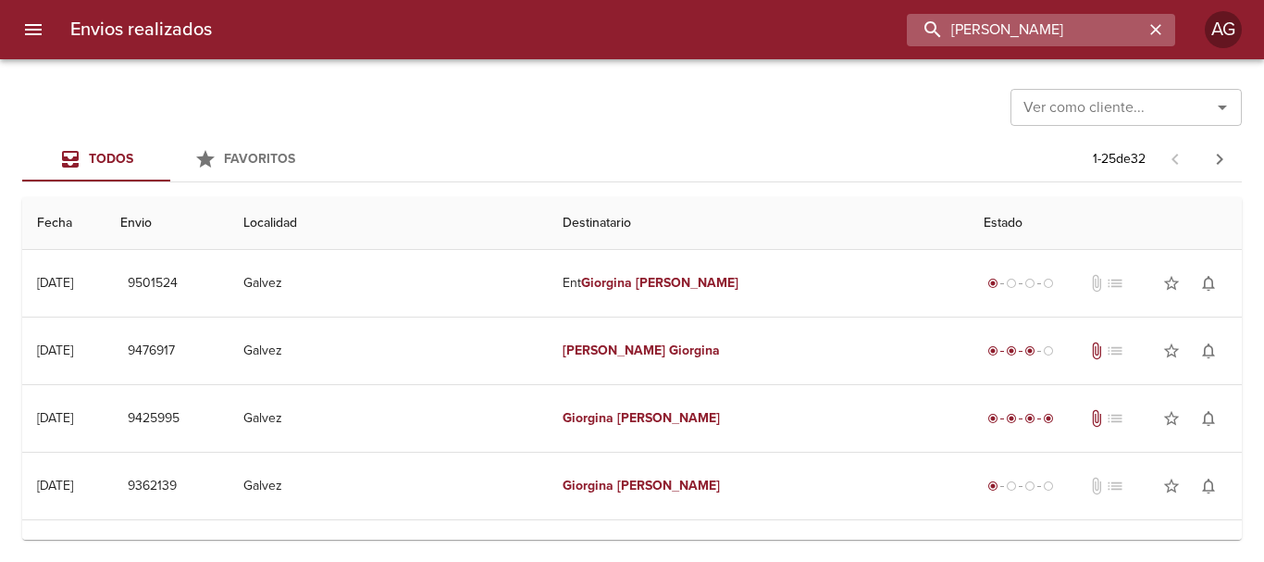
click at [1046, 31] on input "[PERSON_NAME]" at bounding box center [1025, 30] width 237 height 32
click at [1046, 31] on input "9501524" at bounding box center [1025, 30] width 237 height 32
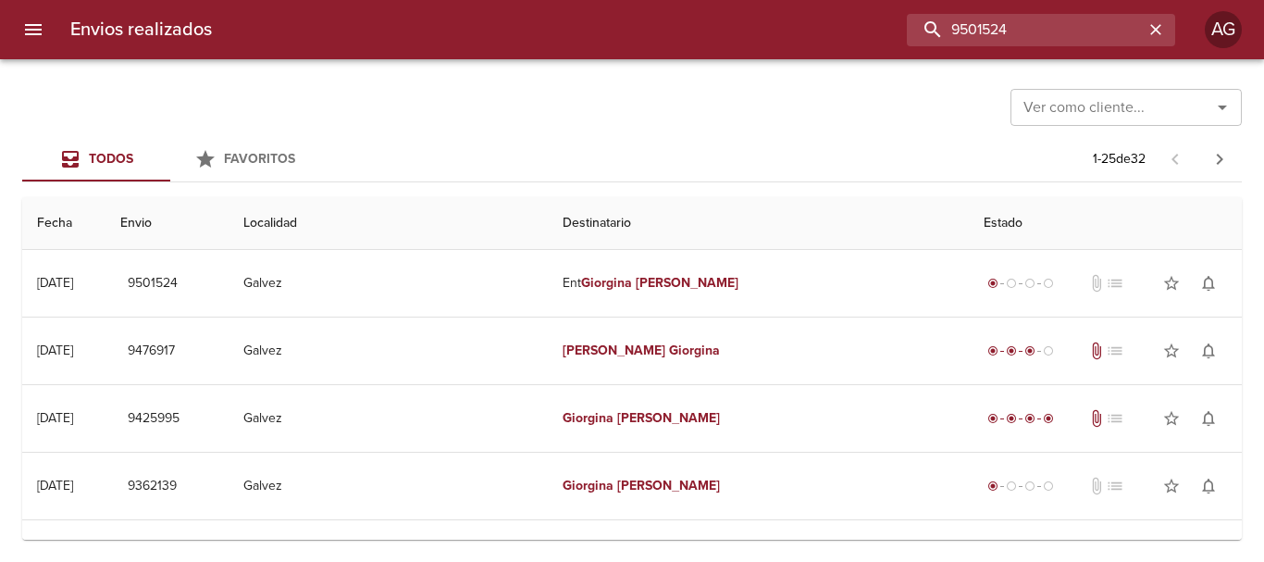
type input "9501524"
